Goal: Task Accomplishment & Management: Manage account settings

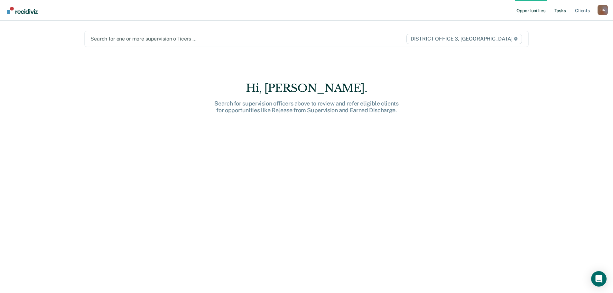
click at [561, 9] on link "Tasks" at bounding box center [561, 10] width 14 height 21
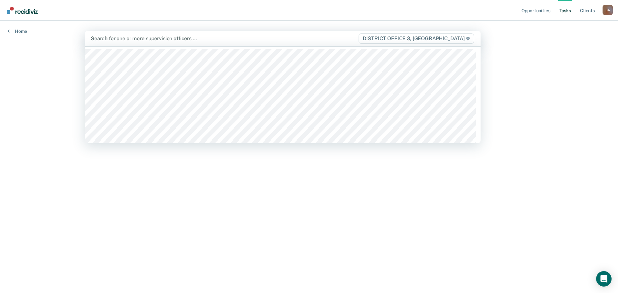
click at [112, 40] on div at bounding box center [224, 38] width 267 height 7
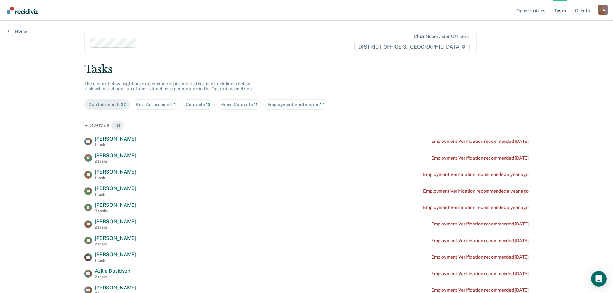
click at [239, 102] on div "Home Contacts 11" at bounding box center [239, 104] width 37 height 5
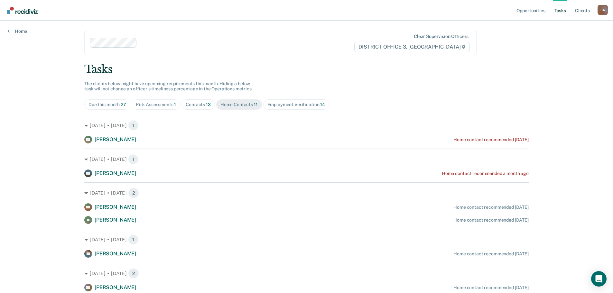
click at [195, 102] on div "Contacts 13" at bounding box center [198, 104] width 25 height 5
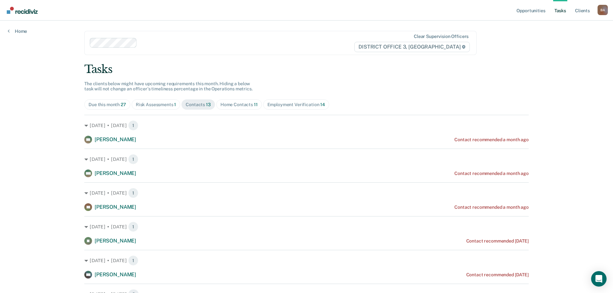
click at [196, 105] on div "Contacts 13" at bounding box center [198, 104] width 25 height 5
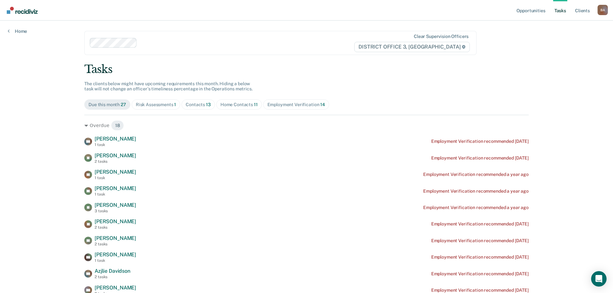
click at [208, 101] on span "Contacts 13" at bounding box center [198, 105] width 33 height 10
